Goal: Transaction & Acquisition: Purchase product/service

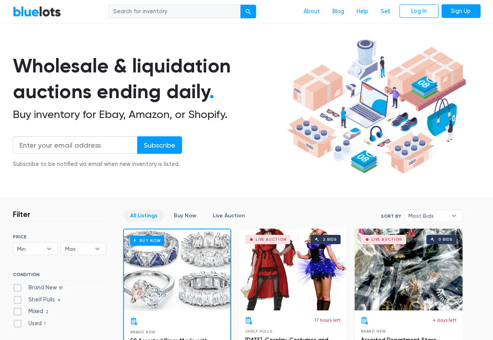
scroll to position [234, 0]
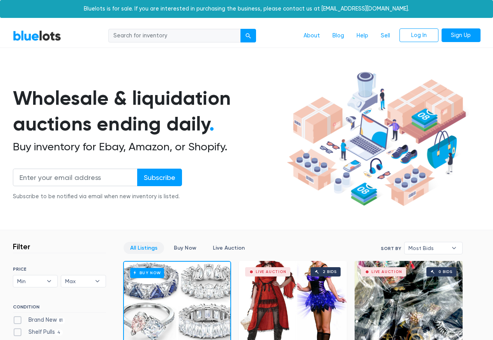
click at [50, 220] on section "Wholesale & liquidation auctions ending daily . Buy inventory for Ebay, Amazon,…" at bounding box center [246, 149] width 493 height 162
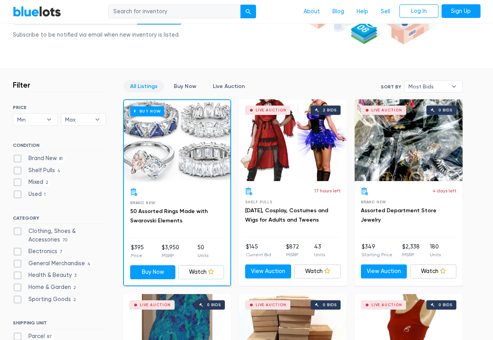
scroll to position [234, 0]
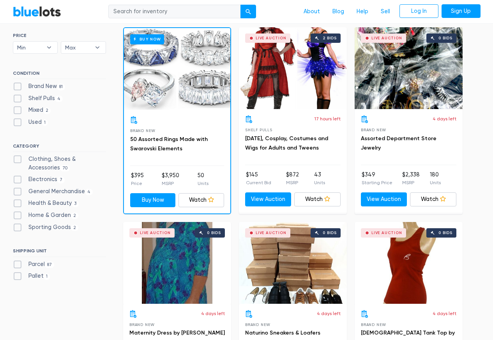
click at [25, 222] on div "Home & Garden 2" at bounding box center [59, 217] width 93 height 12
click at [14, 216] on label "Home & Garden 2" at bounding box center [46, 215] width 66 height 9
click at [14, 216] on Garden"] "Home & Garden 2" at bounding box center [15, 213] width 5 height 5
checkbox Garden"] "true"
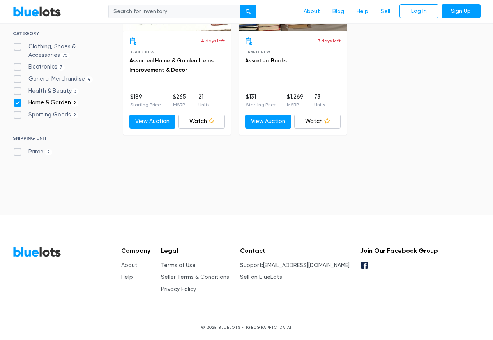
scroll to position [312, 0]
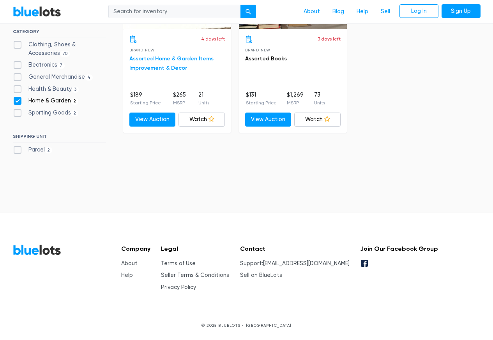
click at [165, 59] on link "Assorted Home & Garden Items Improvement & Decor" at bounding box center [171, 63] width 84 height 16
